Goal: Transaction & Acquisition: Purchase product/service

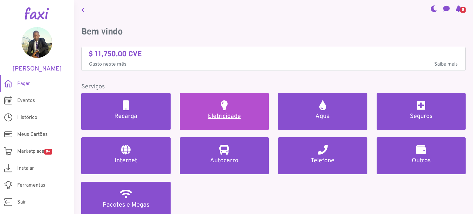
click at [225, 111] on link "Eletricidade" at bounding box center [224, 111] width 89 height 37
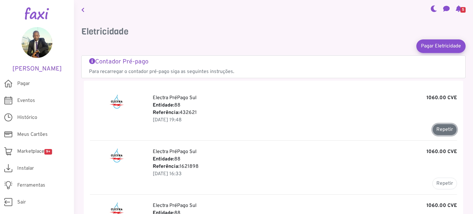
click at [441, 127] on button "Repetir" at bounding box center [445, 130] width 25 height 12
type input "******"
type input "*******"
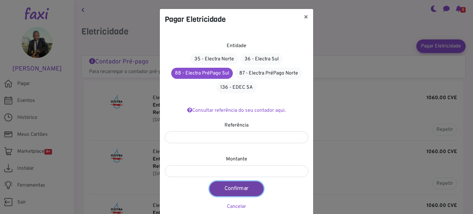
click at [231, 187] on button "Confirmar" at bounding box center [237, 189] width 54 height 15
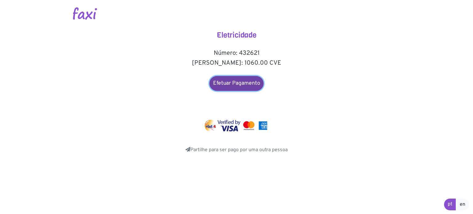
click at [244, 80] on link "Efetuar Pagamento" at bounding box center [237, 83] width 54 height 15
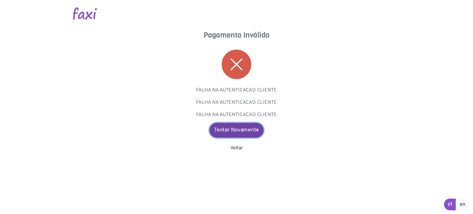
click at [228, 130] on link "Tentar Novamente" at bounding box center [237, 130] width 54 height 15
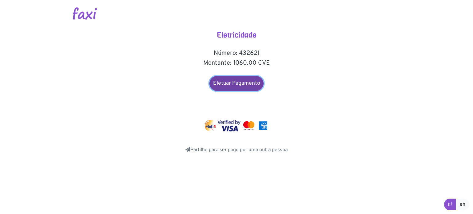
click at [240, 85] on link "Efetuar Pagamento" at bounding box center [237, 83] width 54 height 15
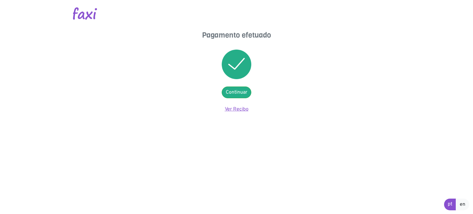
click at [240, 109] on link "Ver Recibo" at bounding box center [237, 109] width 24 height 6
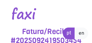
drag, startPoint x: 415, startPoint y: 1, endPoint x: 63, endPoint y: 15, distance: 352.9
click at [63, 15] on div at bounding box center [46, 13] width 82 height 27
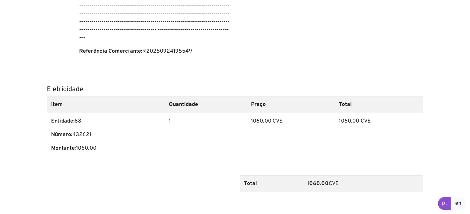
scroll to position [163, 0]
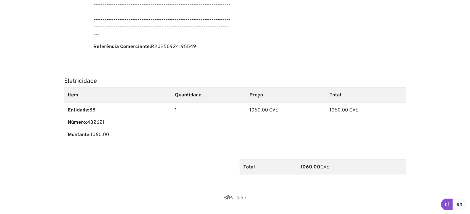
drag, startPoint x: 95, startPoint y: 0, endPoint x: 329, endPoint y: 68, distance: 243.5
click at [329, 68] on div "Fatura/Recibo #2025092419503454 Data: 2025-09-24 19:56:59 de: Pre-pagamento N. …" at bounding box center [235, 47] width 342 height 367
